Goal: Transaction & Acquisition: Purchase product/service

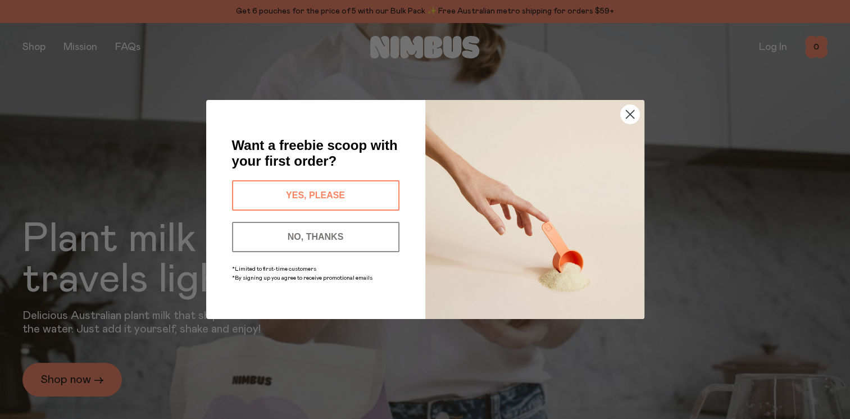
click at [367, 192] on button "YES, PLEASE" at bounding box center [315, 195] width 167 height 30
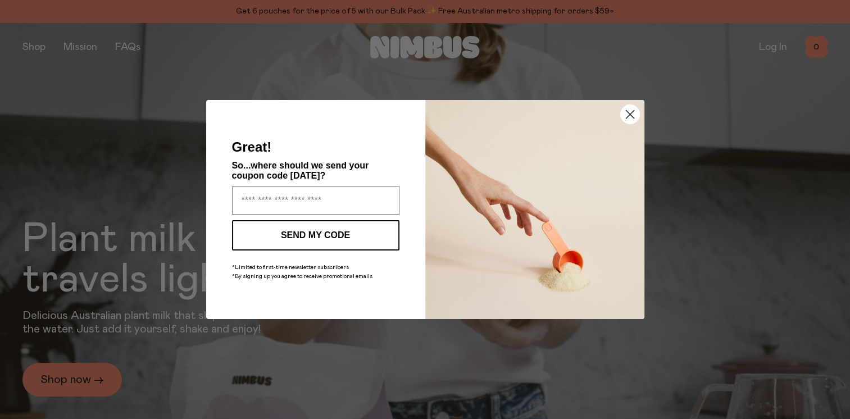
click at [626, 118] on icon "Close dialog" at bounding box center [630, 115] width 8 height 8
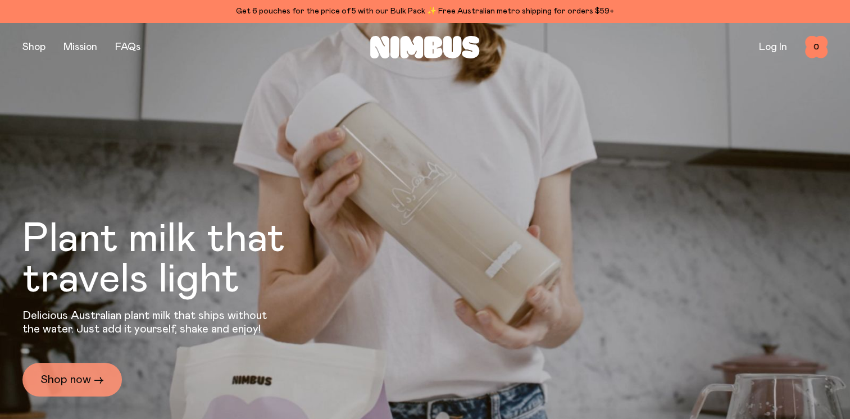
click at [67, 383] on link "Shop now →" at bounding box center [71, 380] width 99 height 34
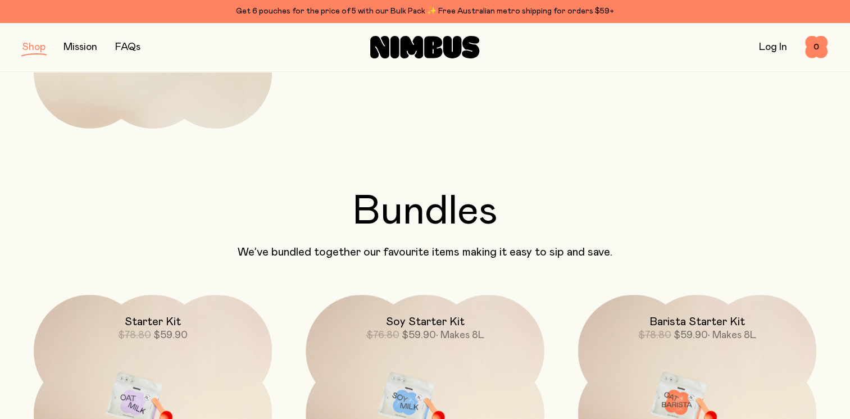
scroll to position [955, 0]
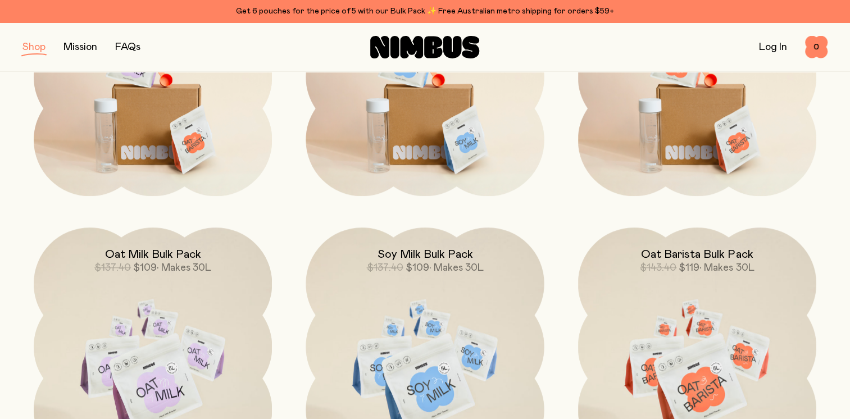
click at [85, 275] on img at bounding box center [153, 367] width 238 height 280
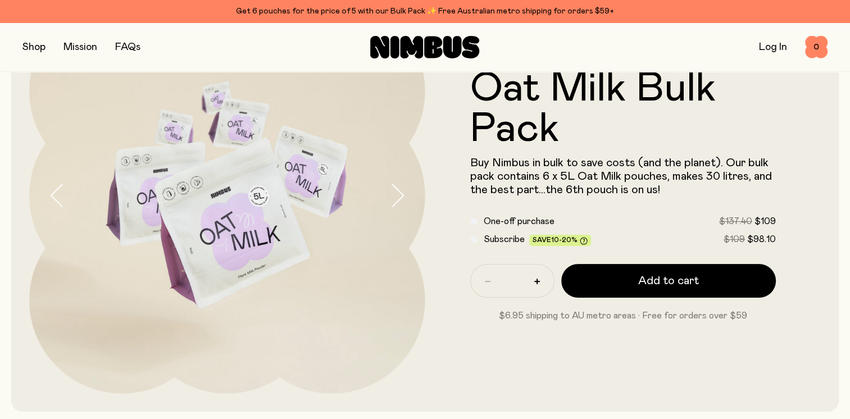
scroll to position [112, 0]
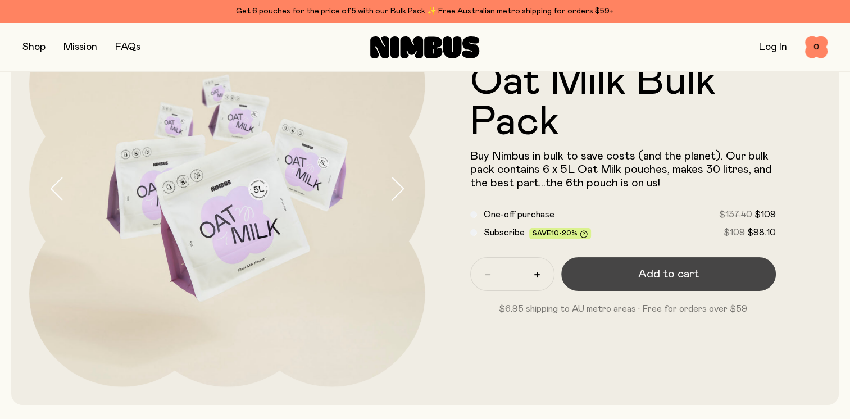
drag, startPoint x: 689, startPoint y: 270, endPoint x: 697, endPoint y: 273, distance: 8.0
click at [689, 270] on span "Add to cart" at bounding box center [668, 274] width 61 height 16
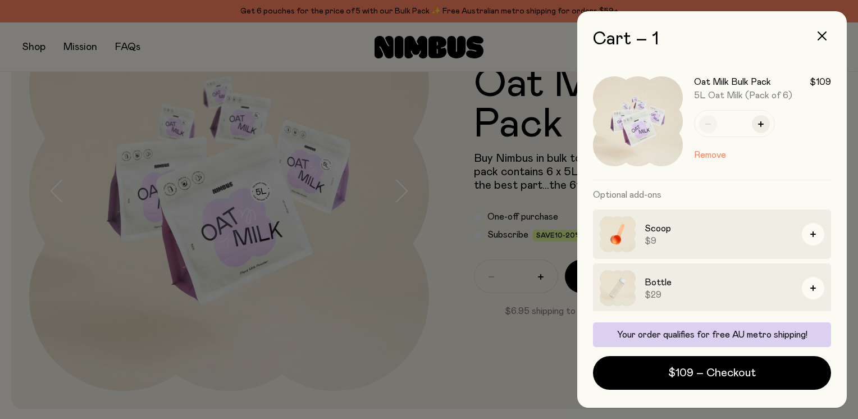
scroll to position [55, 0]
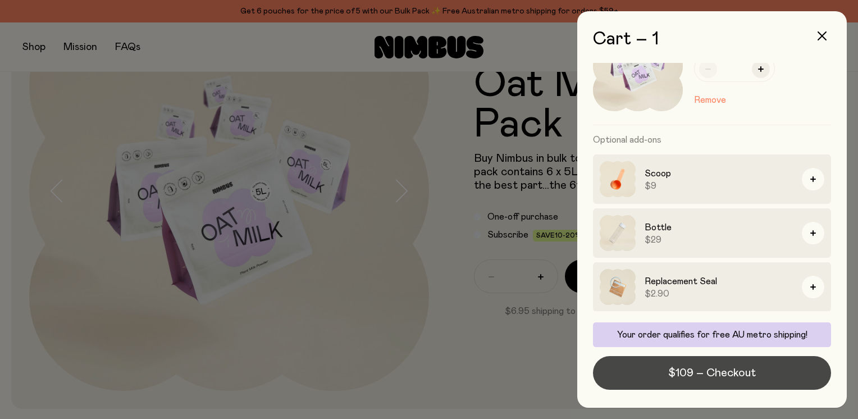
click at [713, 376] on span "$109 – Checkout" at bounding box center [712, 373] width 88 height 16
